Goal: Information Seeking & Learning: Learn about a topic

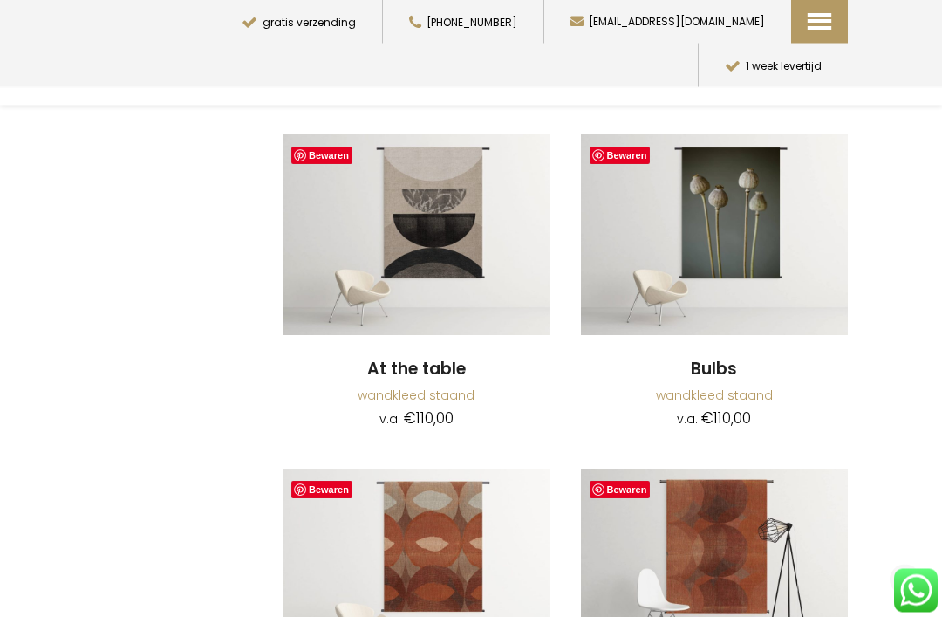
scroll to position [723, 0]
click at [493, 256] on img at bounding box center [417, 234] width 268 height 201
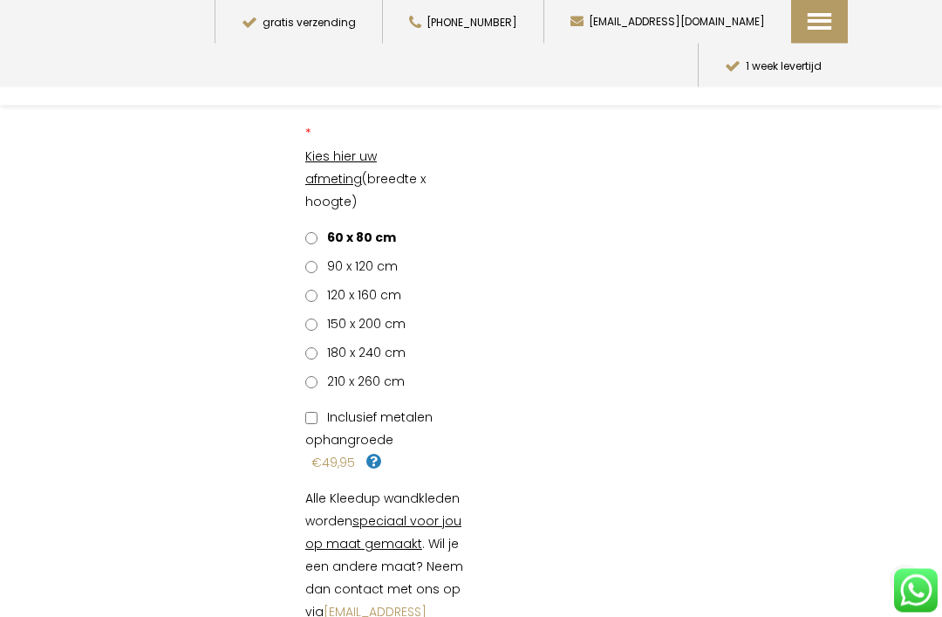
scroll to position [405, 0]
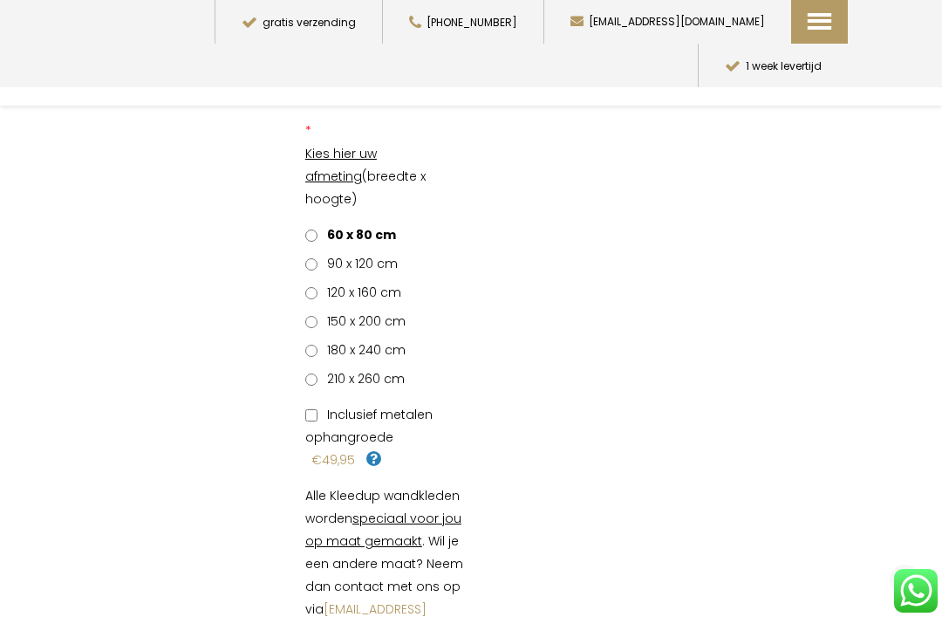
click at [385, 283] on span "120 x 160 cm" at bounding box center [361, 291] width 80 height 17
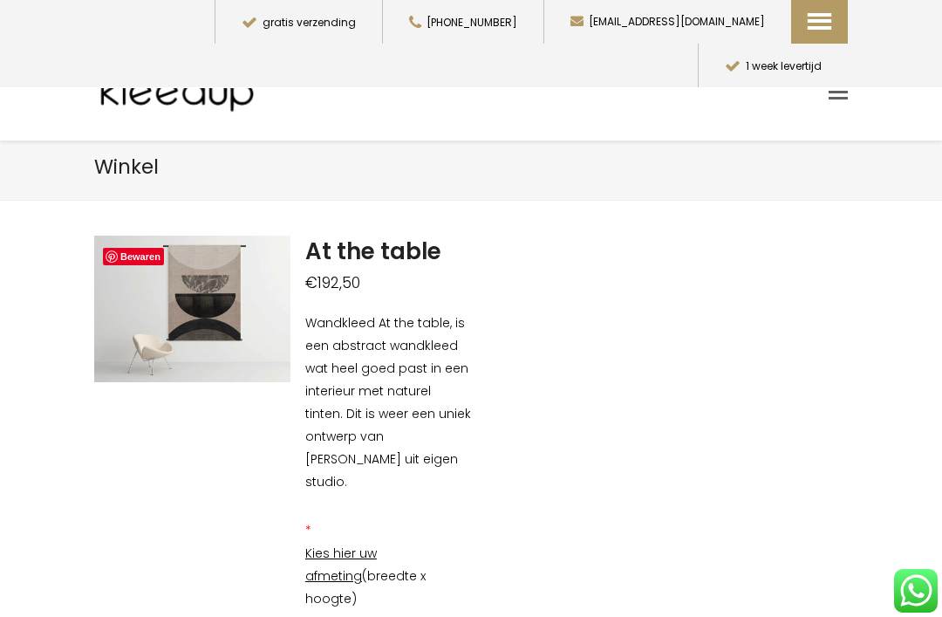
scroll to position [0, 0]
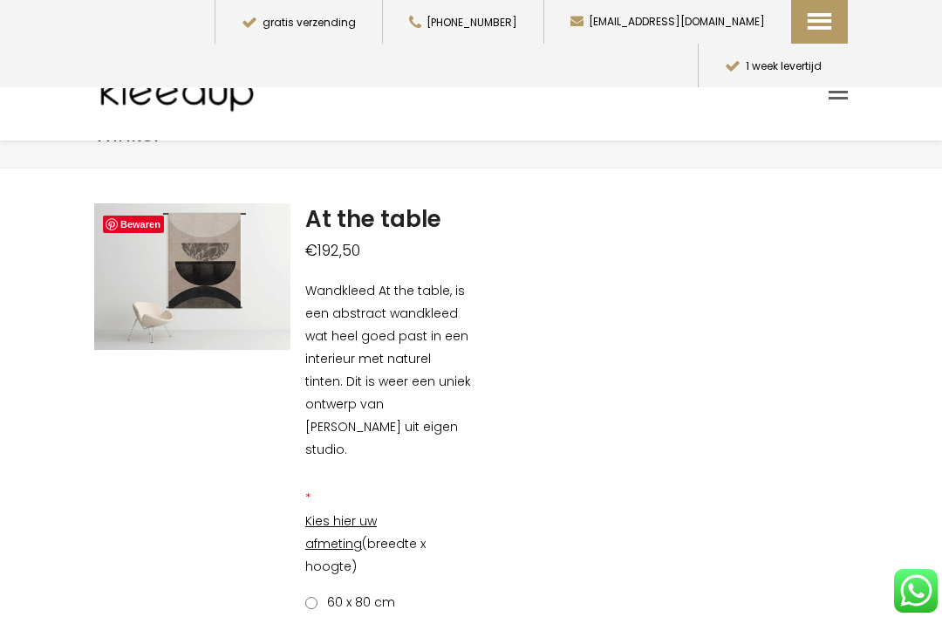
scroll to position [40, 0]
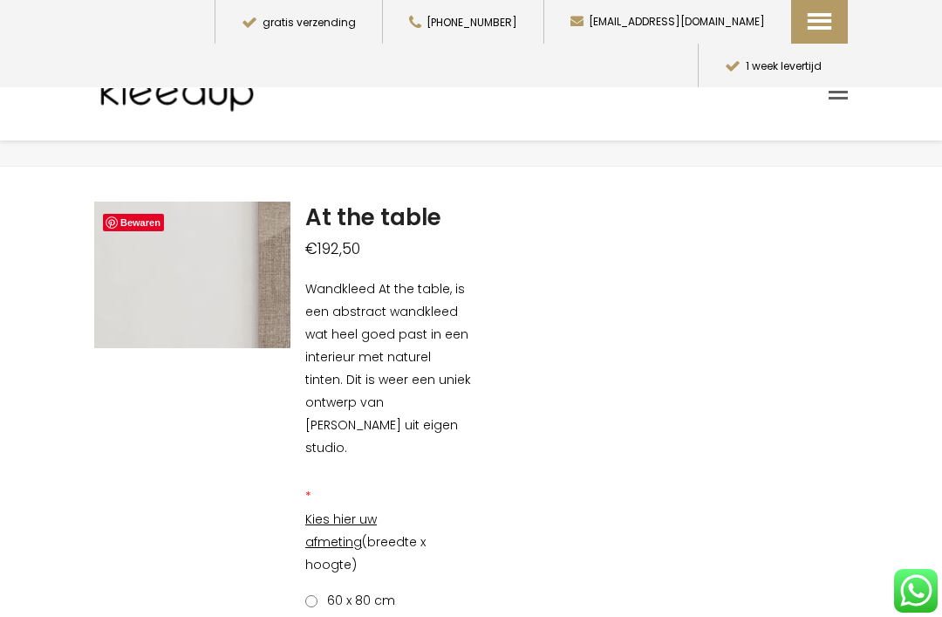
click at [161, 272] on img at bounding box center [470, 290] width 1744 height 1308
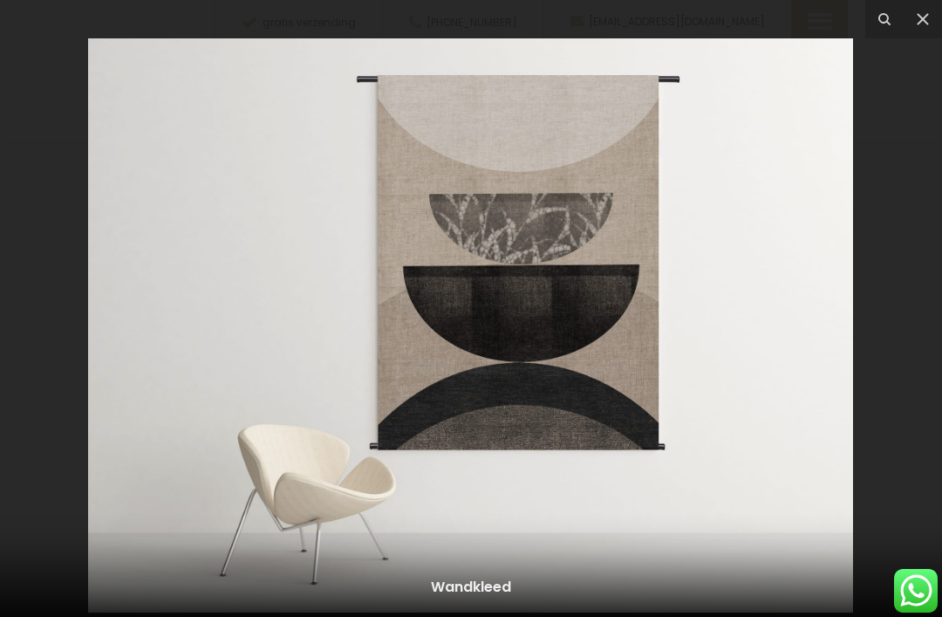
click at [933, 16] on button at bounding box center [922, 19] width 38 height 38
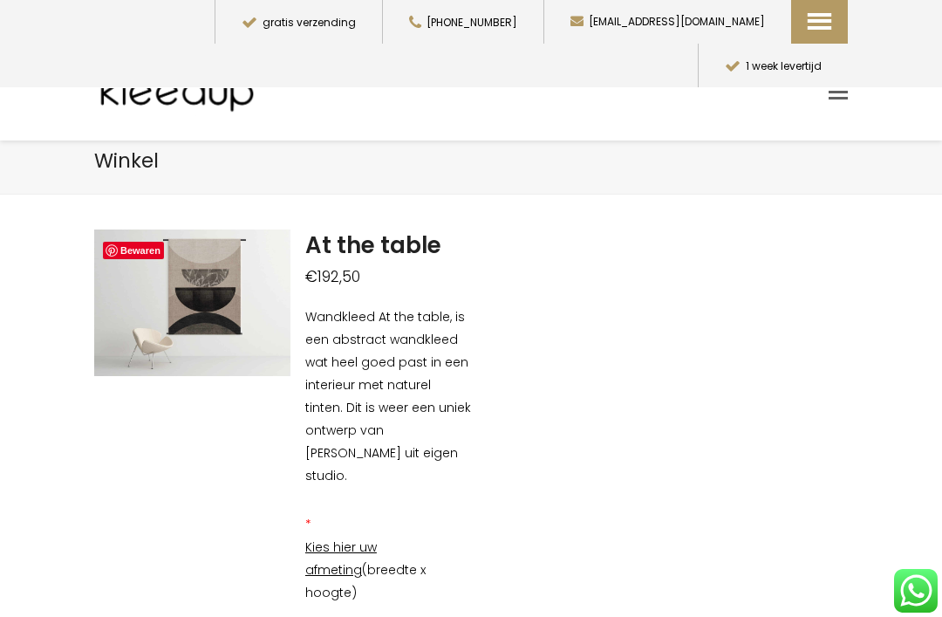
scroll to position [0, 0]
